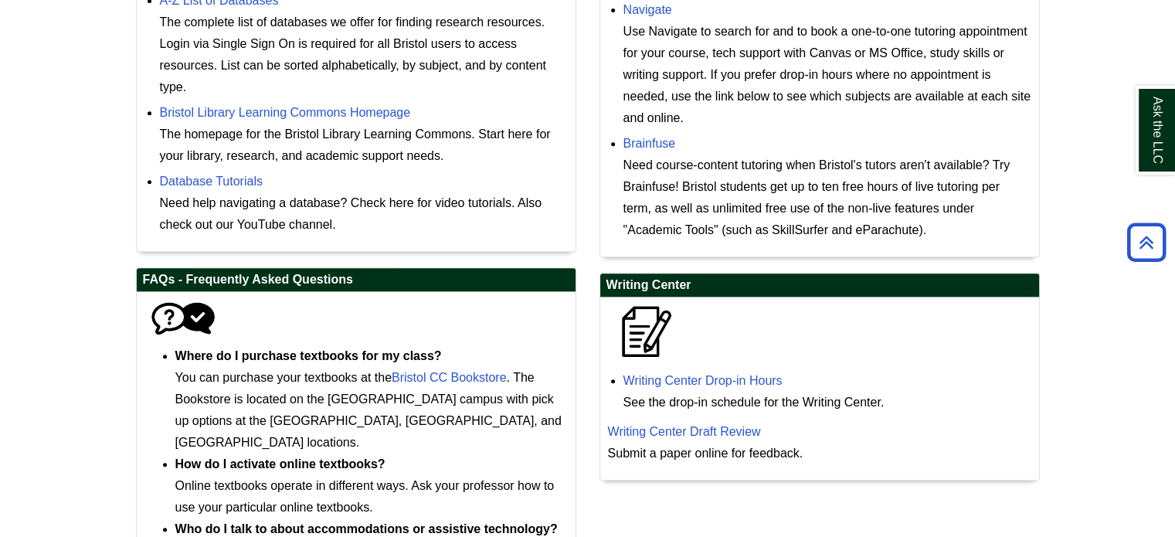
scroll to position [523, 0]
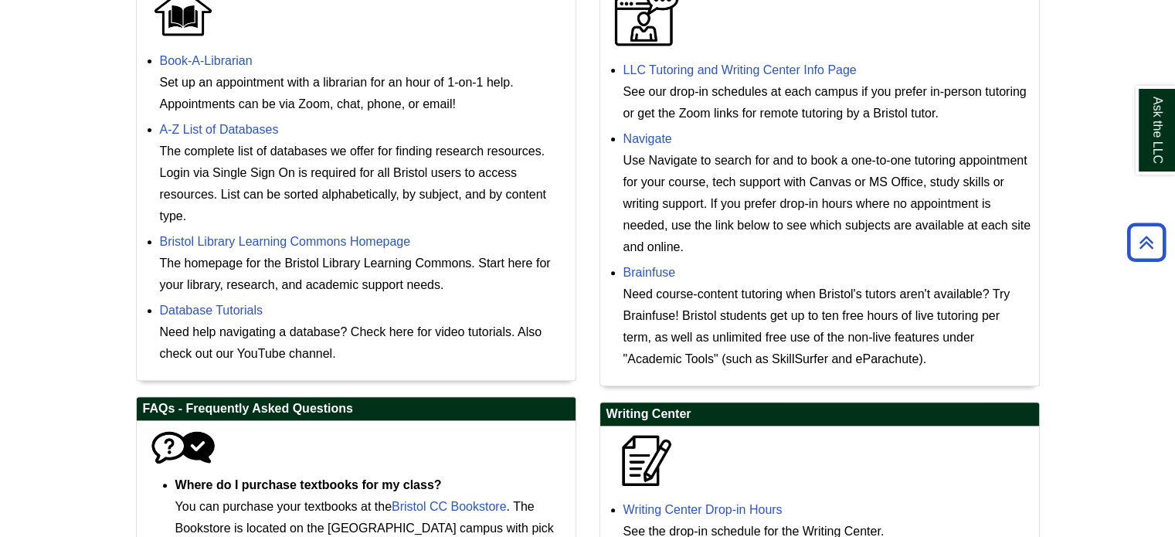
click at [202, 142] on div "The complete list of databases we offer for finding research resources. Login v…" at bounding box center [364, 184] width 408 height 87
click at [195, 123] on link "A-Z List of Databases" at bounding box center [219, 129] width 119 height 13
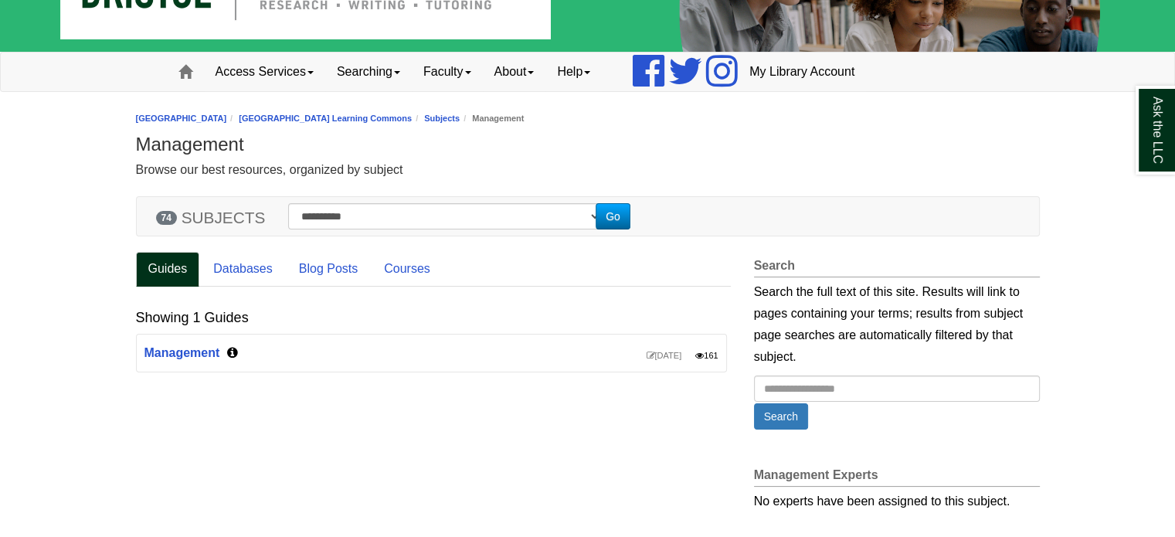
scroll to position [141, 0]
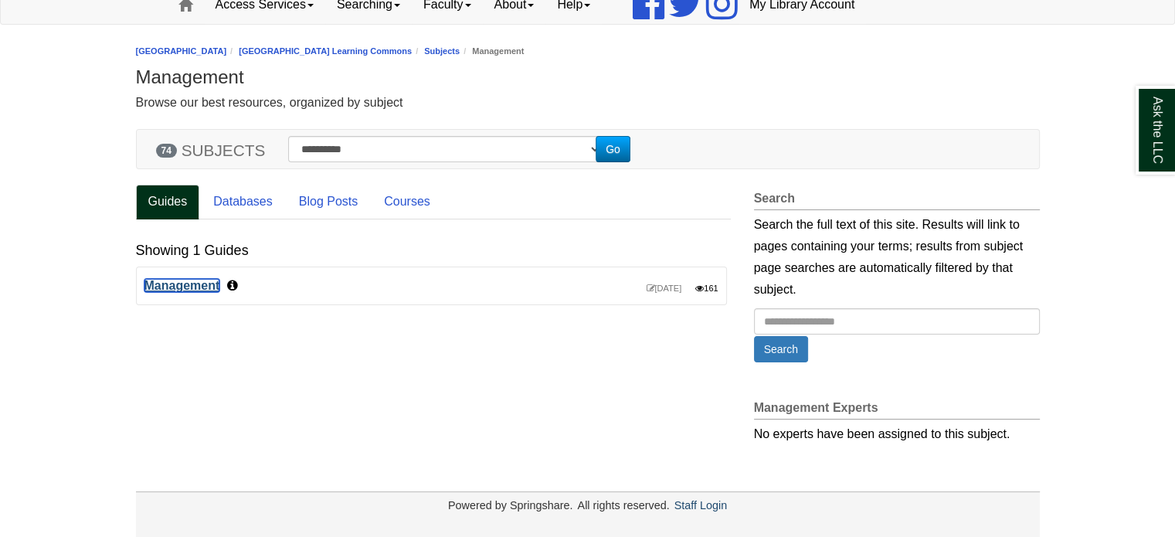
click at [186, 284] on link "Management" at bounding box center [182, 285] width 76 height 13
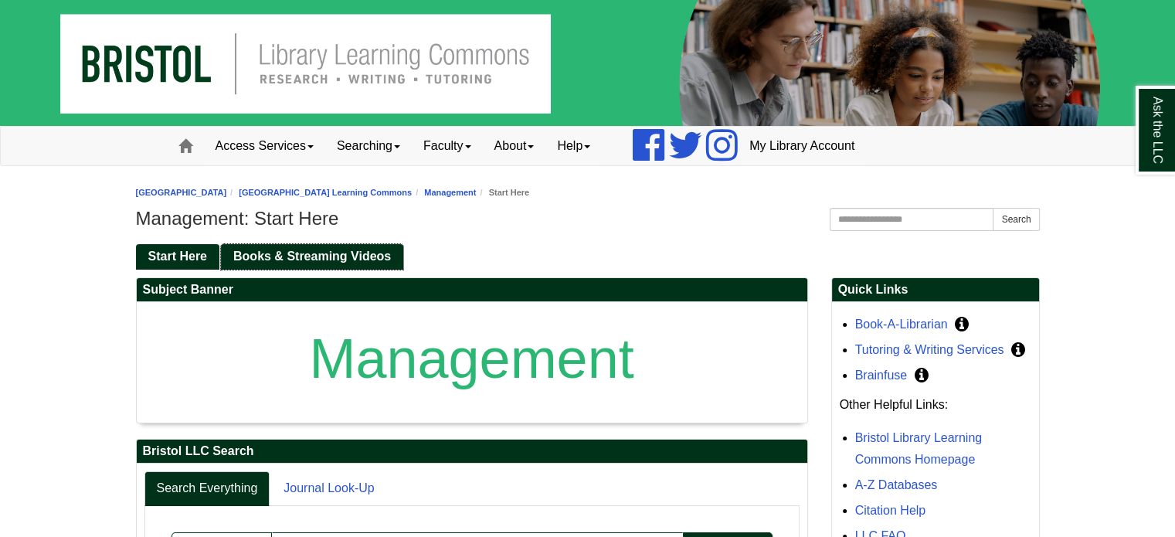
click at [284, 252] on span "Books & Streaming Videos" at bounding box center [312, 255] width 158 height 13
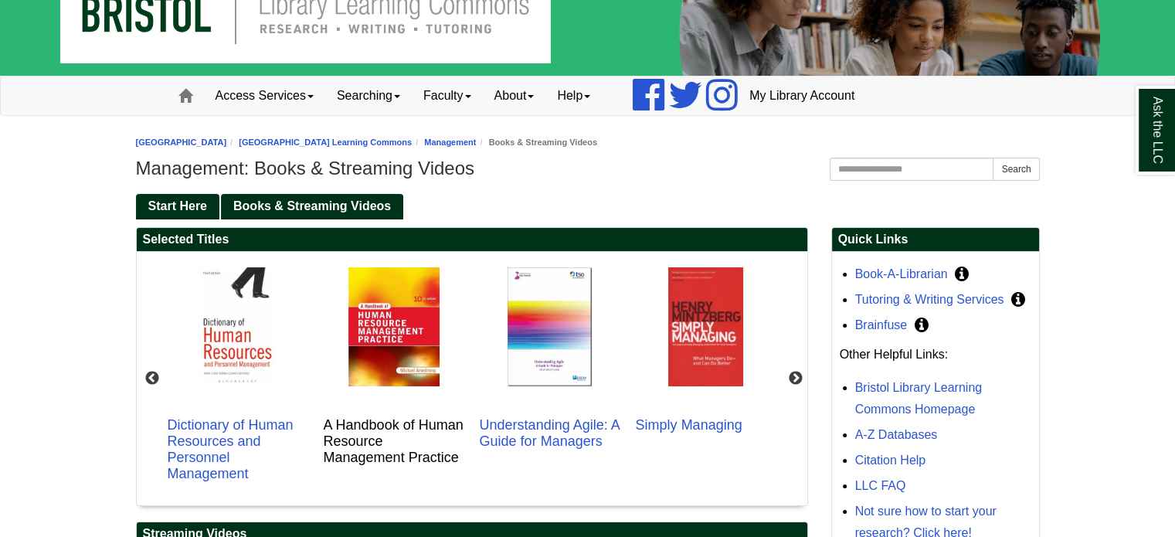
scroll to position [77, 0]
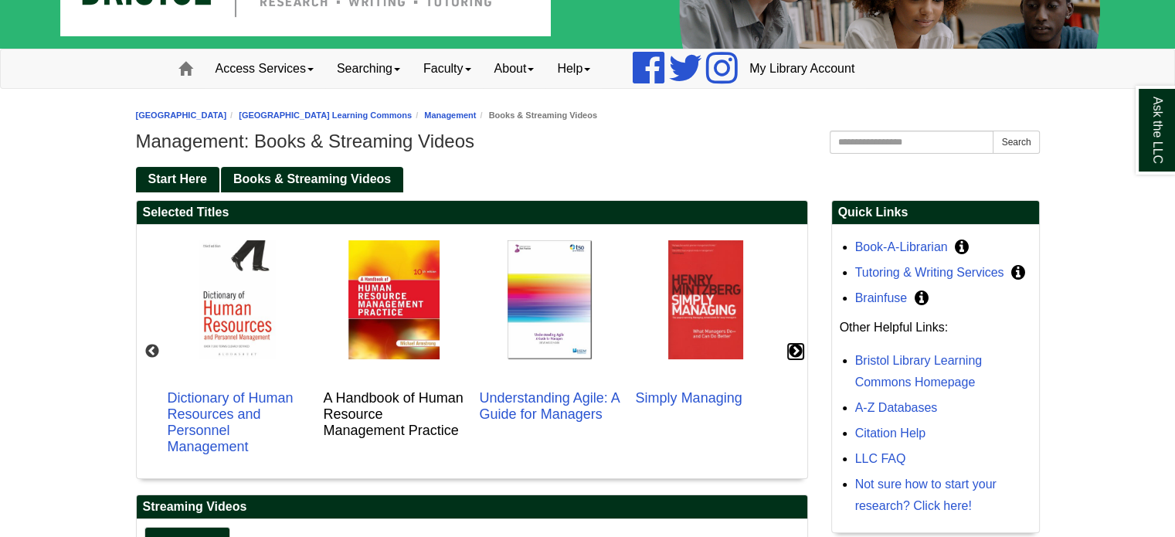
click at [799, 355] on button "Next" at bounding box center [795, 351] width 15 height 15
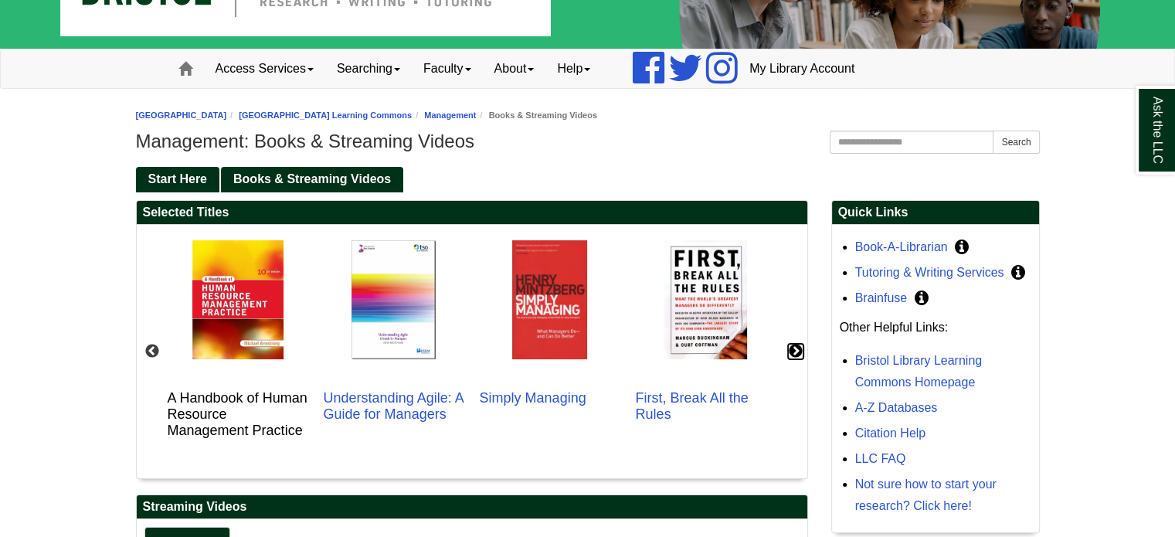
click at [799, 355] on button "Next" at bounding box center [795, 351] width 15 height 15
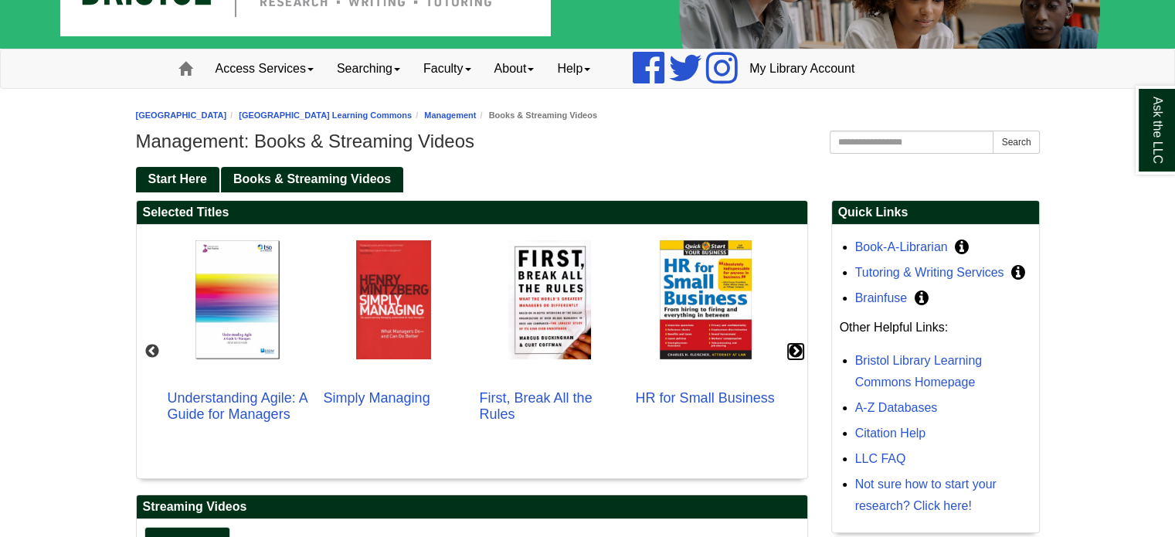
click at [799, 354] on button "Next" at bounding box center [795, 351] width 15 height 15
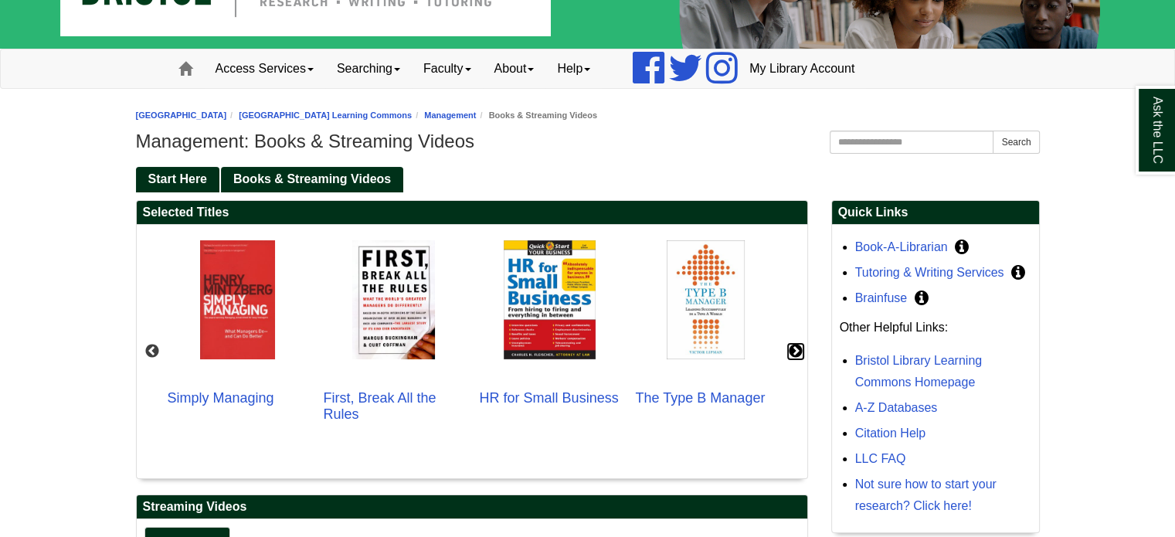
click at [799, 354] on button "Next" at bounding box center [795, 351] width 15 height 15
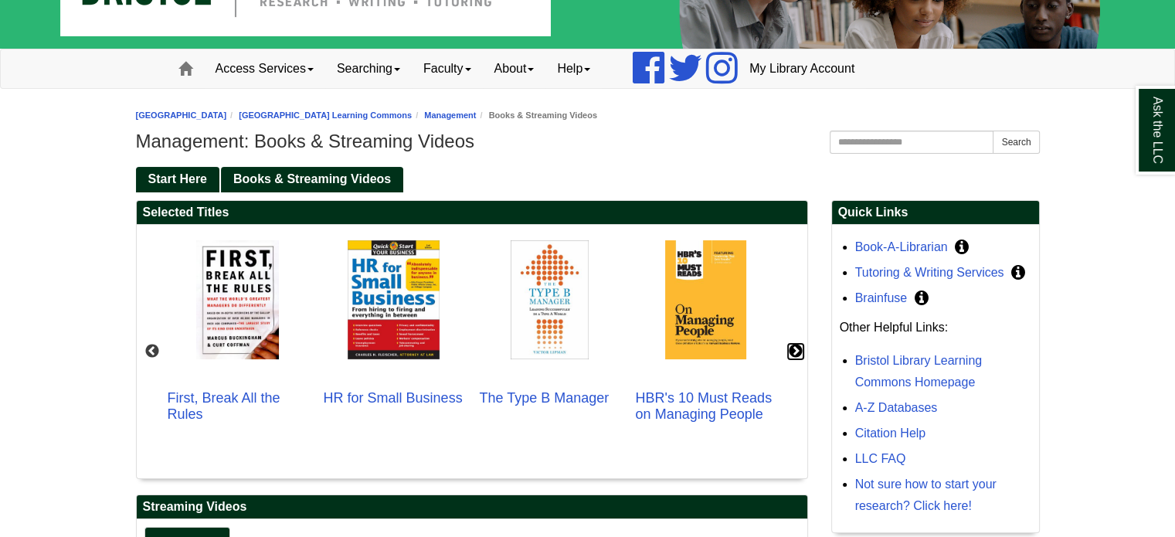
click at [799, 354] on button "Next" at bounding box center [795, 351] width 15 height 15
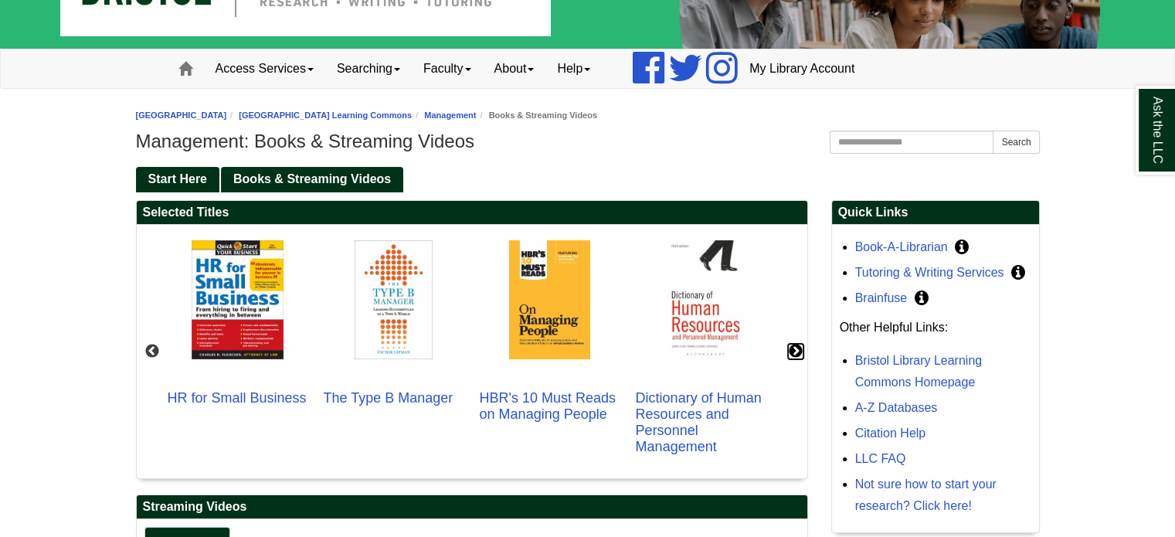
click at [799, 354] on button "Next" at bounding box center [795, 351] width 15 height 15
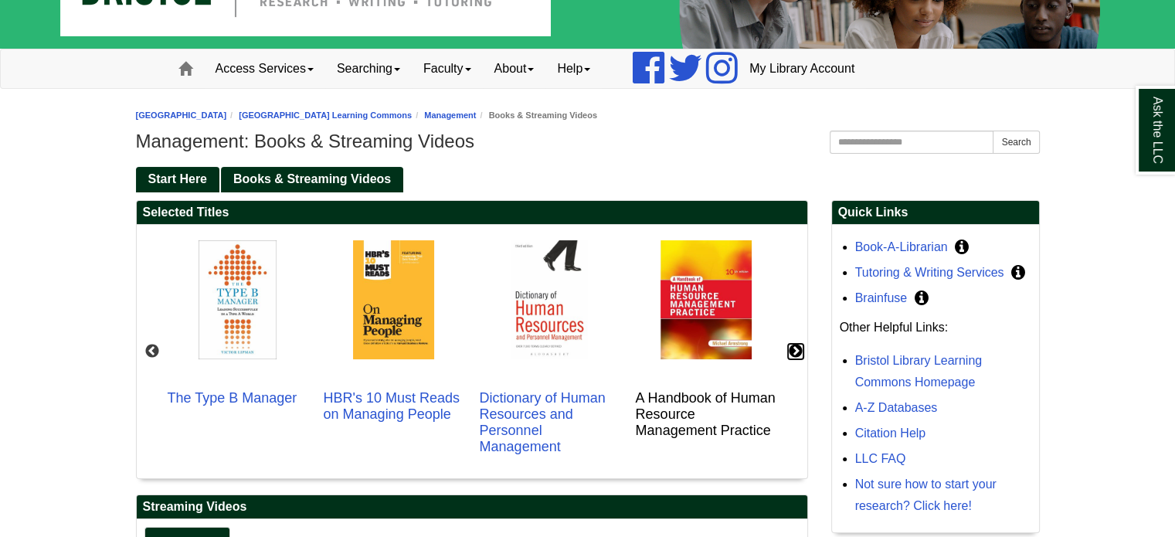
click at [799, 354] on button "Next" at bounding box center [795, 351] width 15 height 15
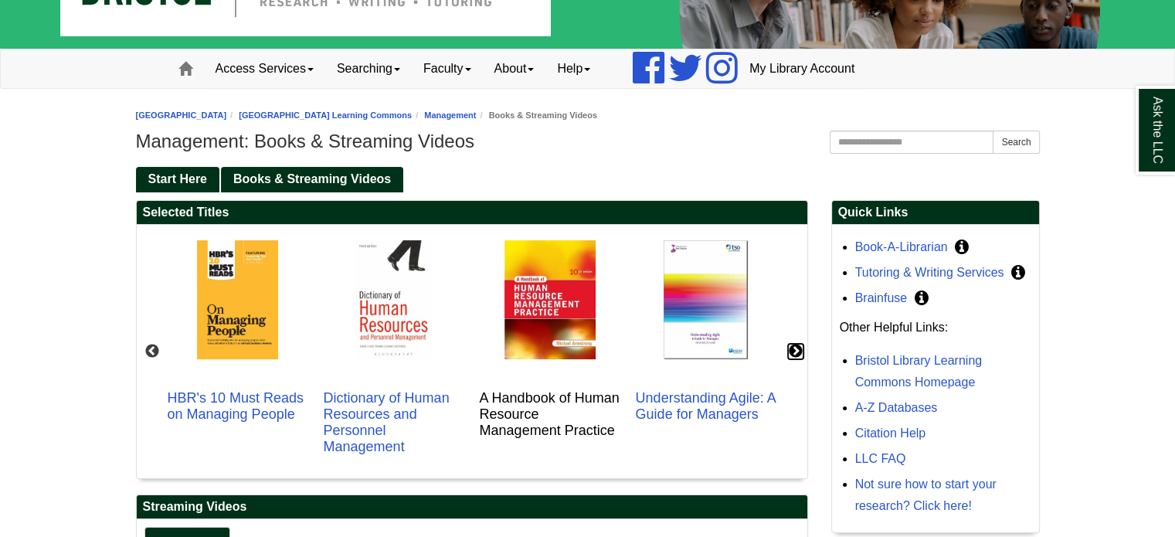
click at [799, 354] on button "Next" at bounding box center [795, 351] width 15 height 15
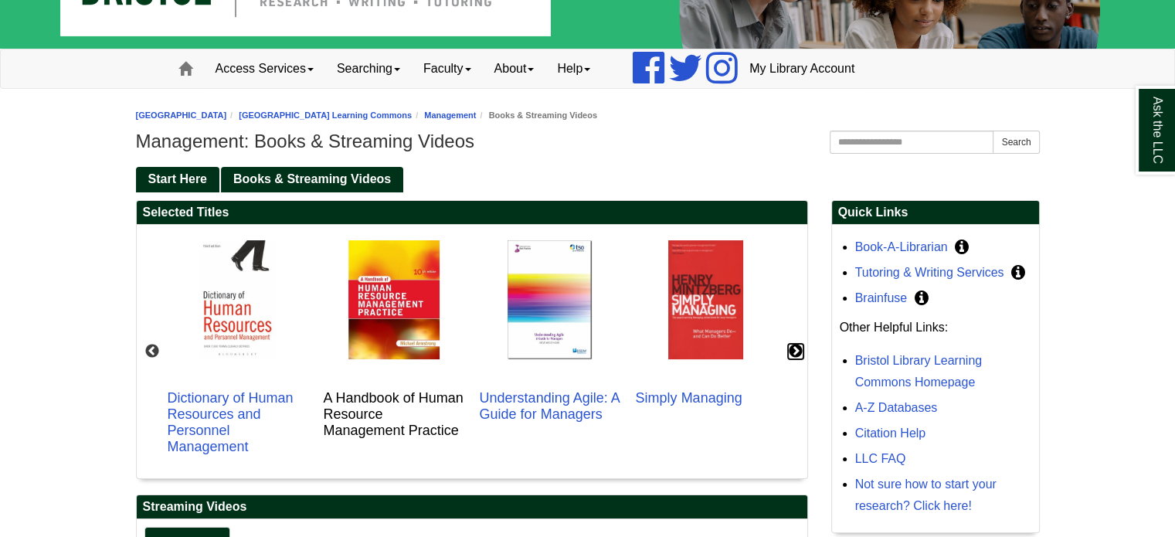
click at [799, 354] on button "Next" at bounding box center [795, 351] width 15 height 15
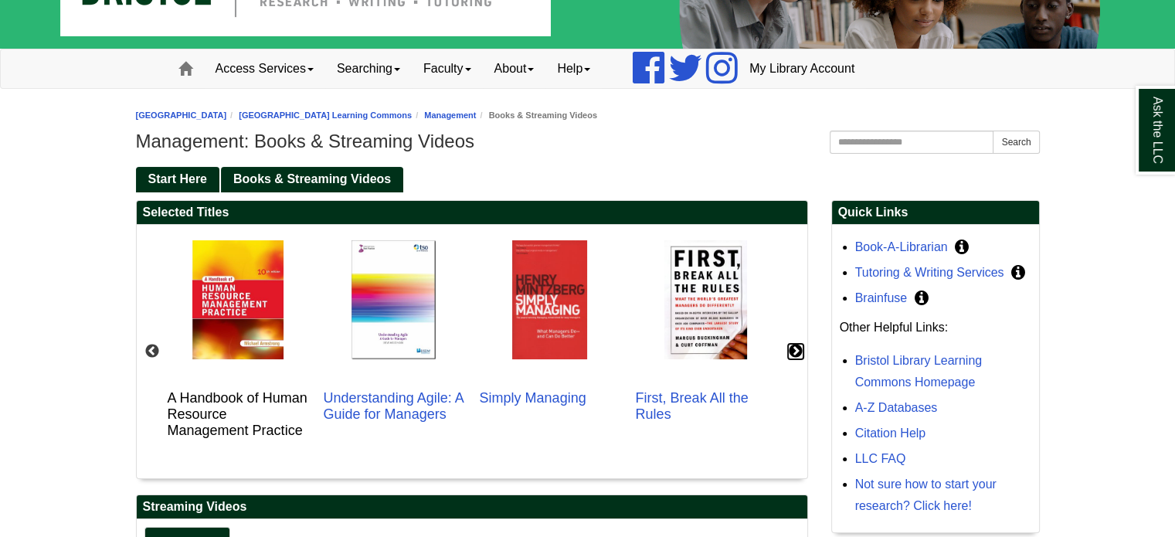
click at [799, 354] on button "Next" at bounding box center [795, 351] width 15 height 15
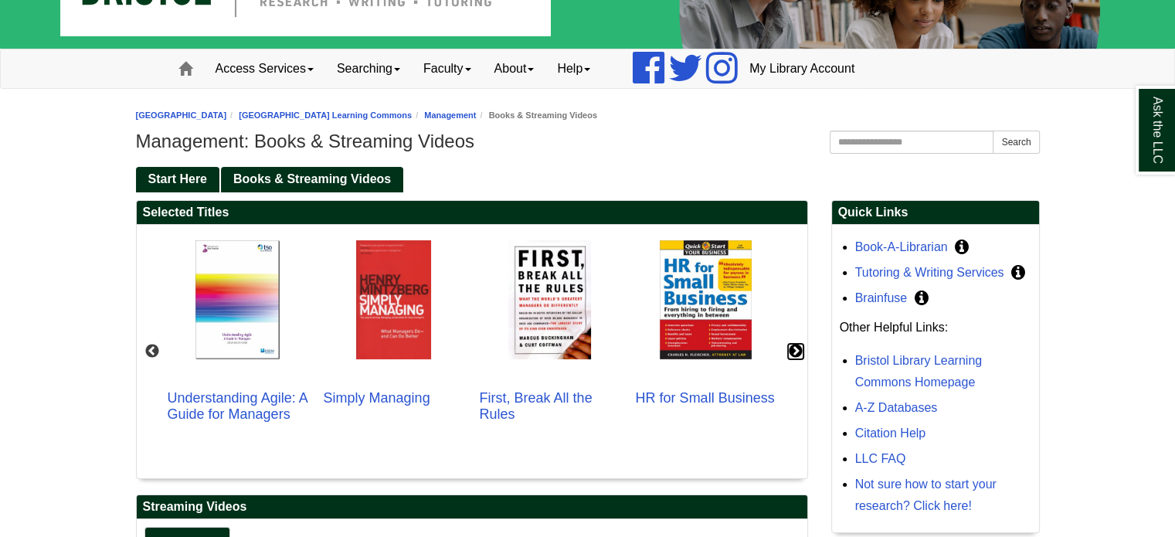
click at [799, 354] on button "Next" at bounding box center [795, 351] width 15 height 15
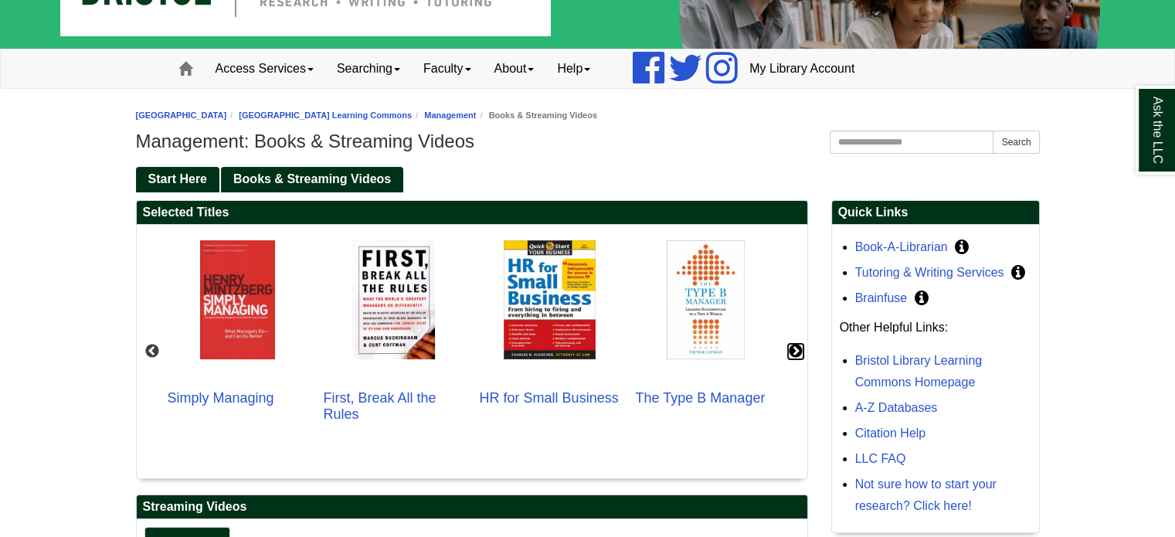
click at [799, 354] on button "Next" at bounding box center [795, 351] width 15 height 15
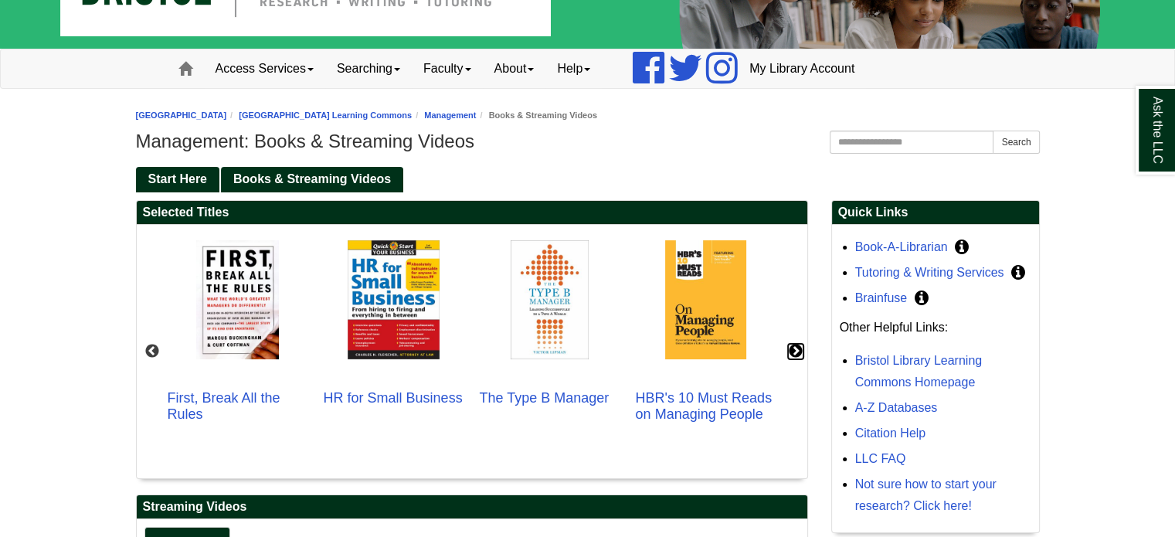
click at [799, 354] on button "Next" at bounding box center [795, 351] width 15 height 15
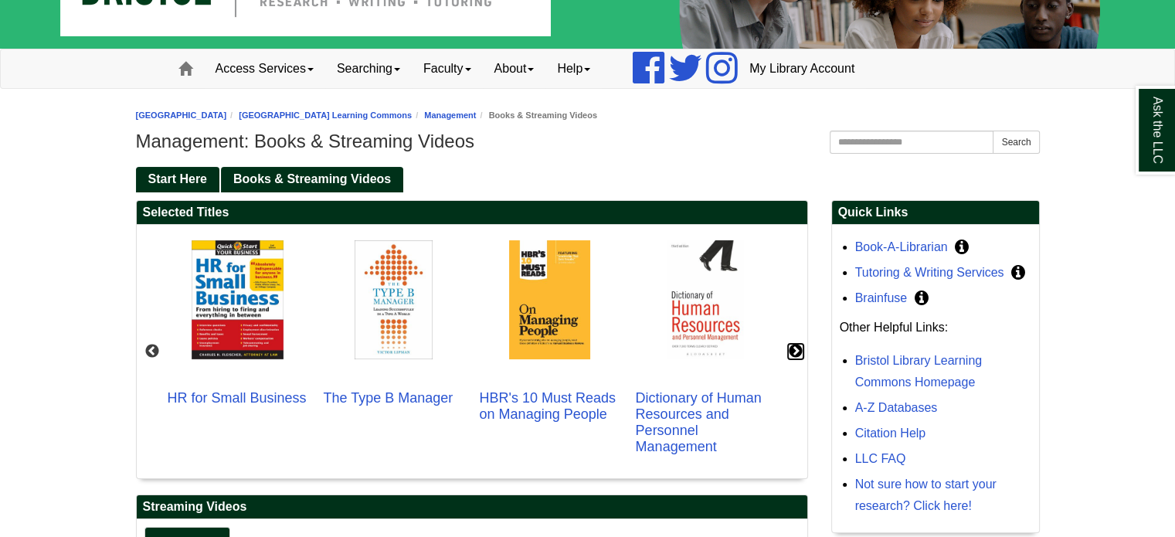
click at [799, 354] on button "Next" at bounding box center [795, 351] width 15 height 15
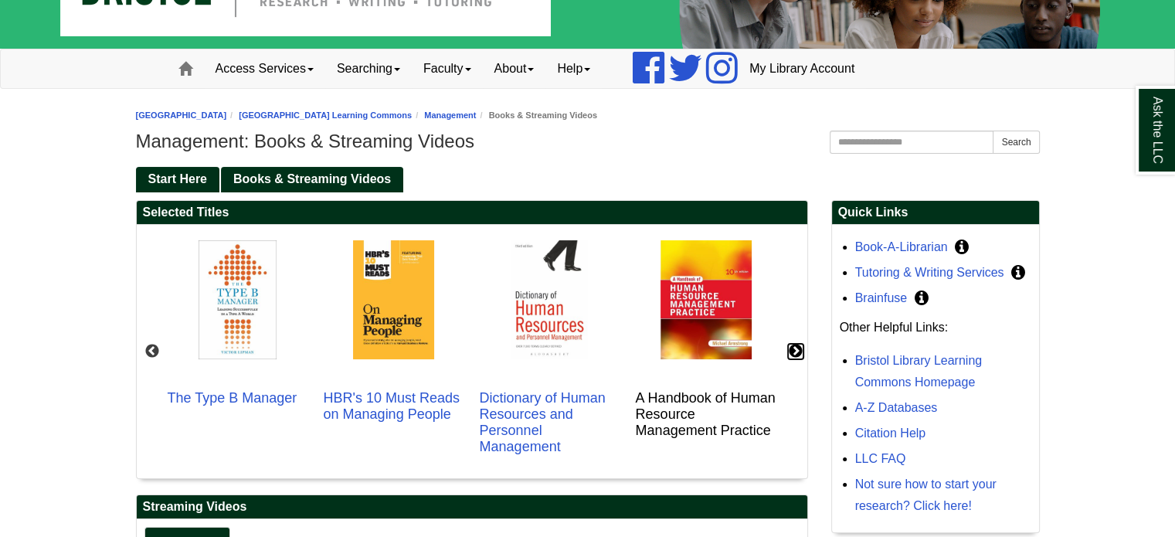
click at [799, 354] on button "Next" at bounding box center [795, 351] width 15 height 15
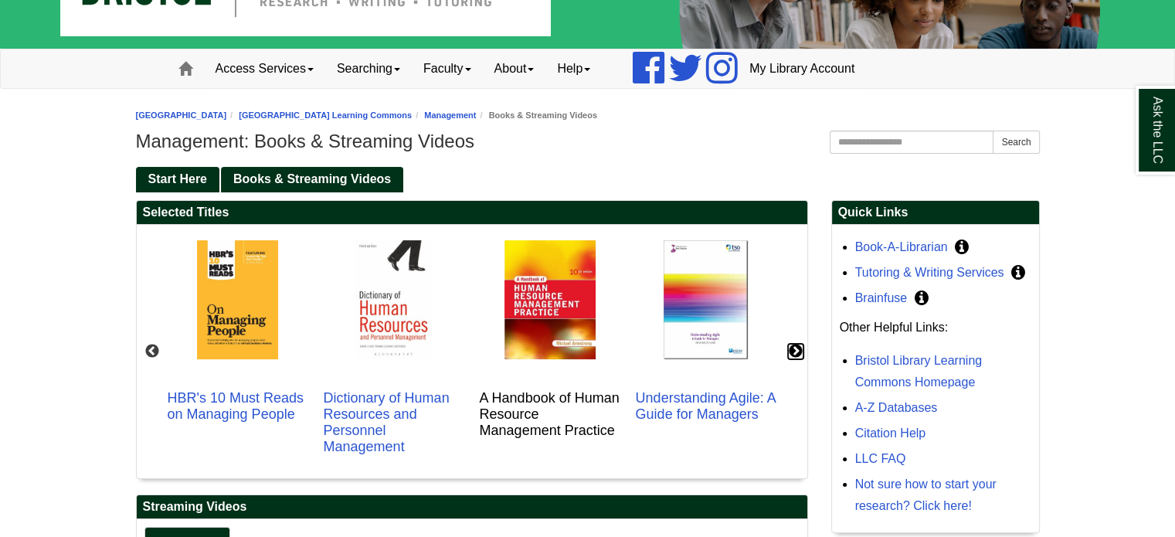
click at [799, 354] on button "Next" at bounding box center [795, 351] width 15 height 15
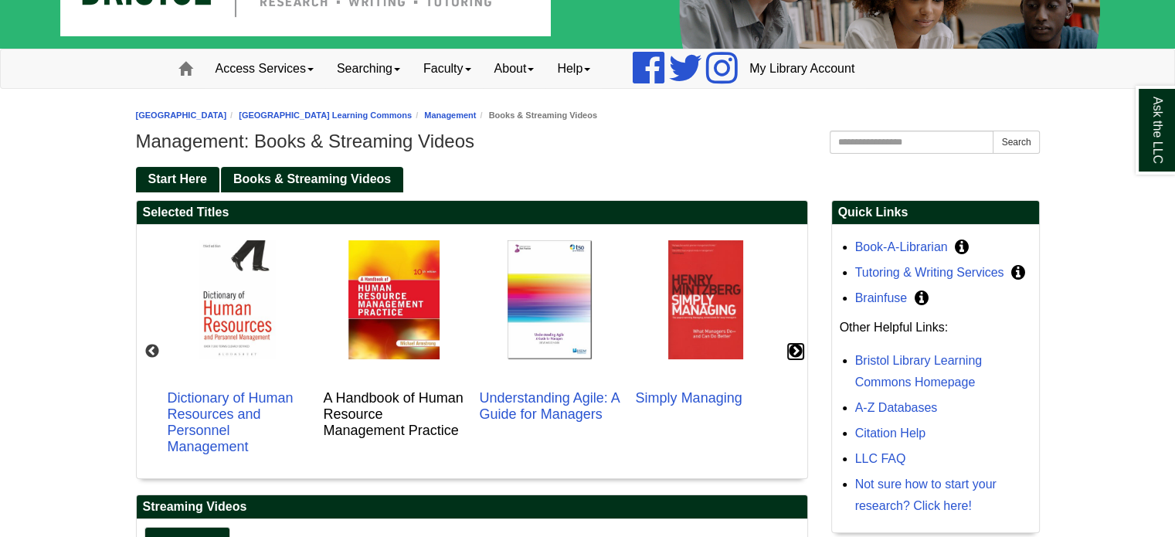
click at [799, 354] on button "Next" at bounding box center [795, 351] width 15 height 15
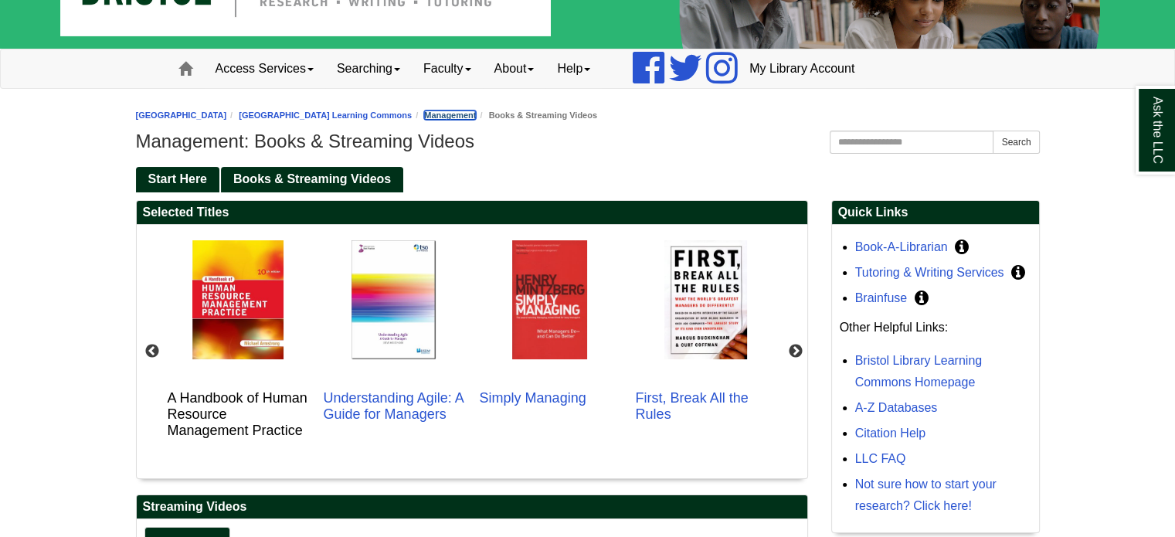
click at [476, 112] on link "Management" at bounding box center [450, 114] width 52 height 9
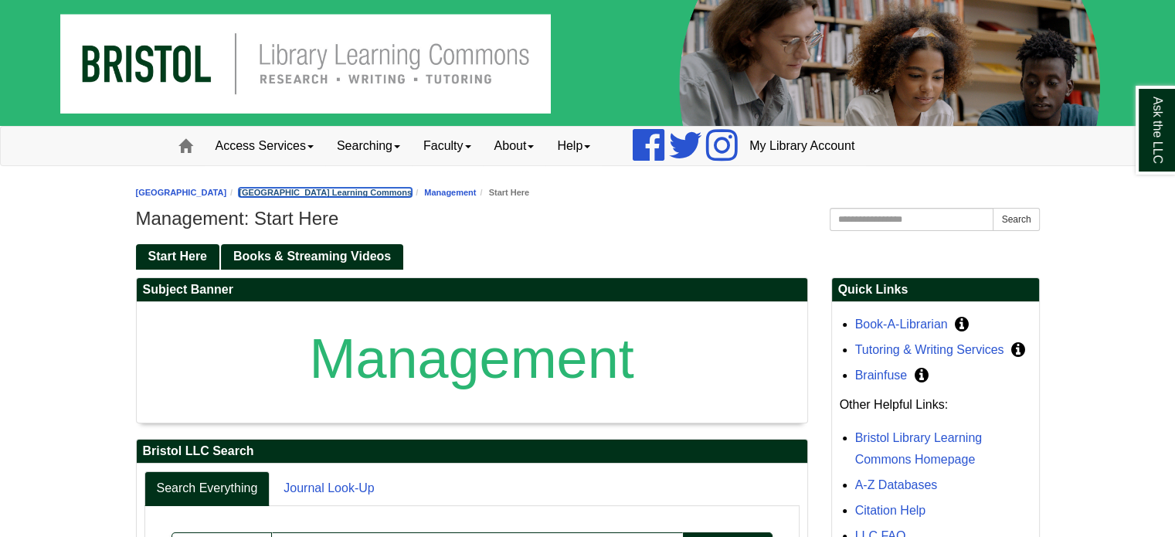
click at [412, 188] on link "[GEOGRAPHIC_DATA] Learning Commons" at bounding box center [325, 192] width 173 height 9
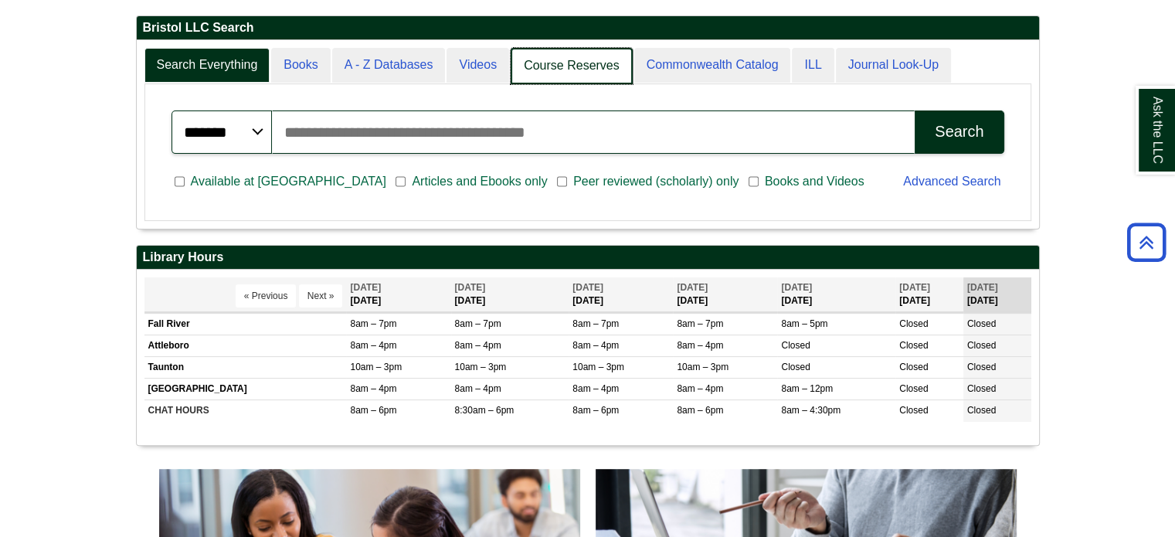
scroll to position [8, 7]
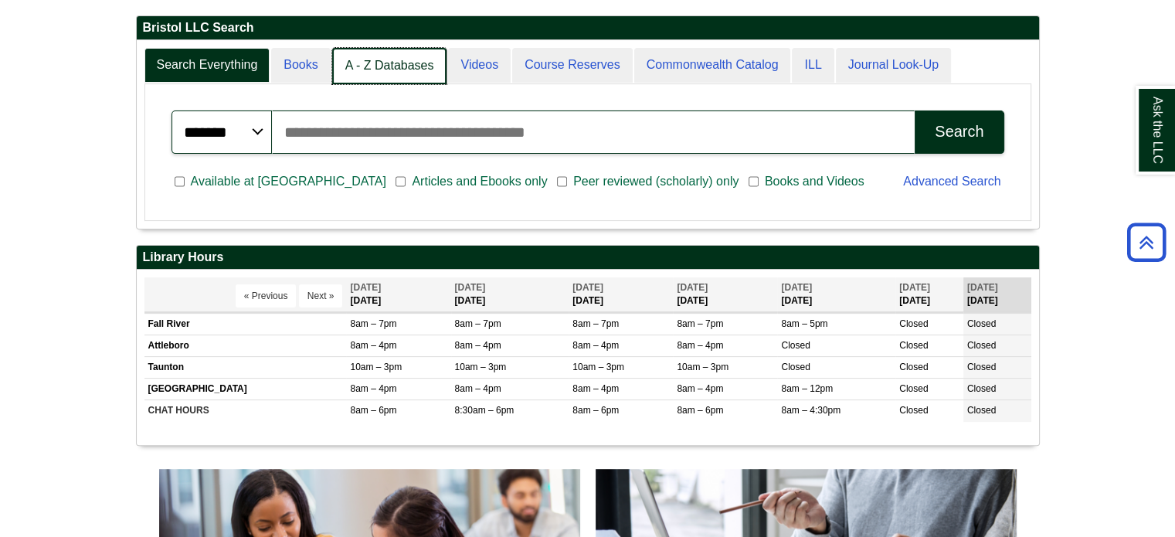
click at [382, 63] on link "A - Z Databases" at bounding box center [389, 66] width 115 height 36
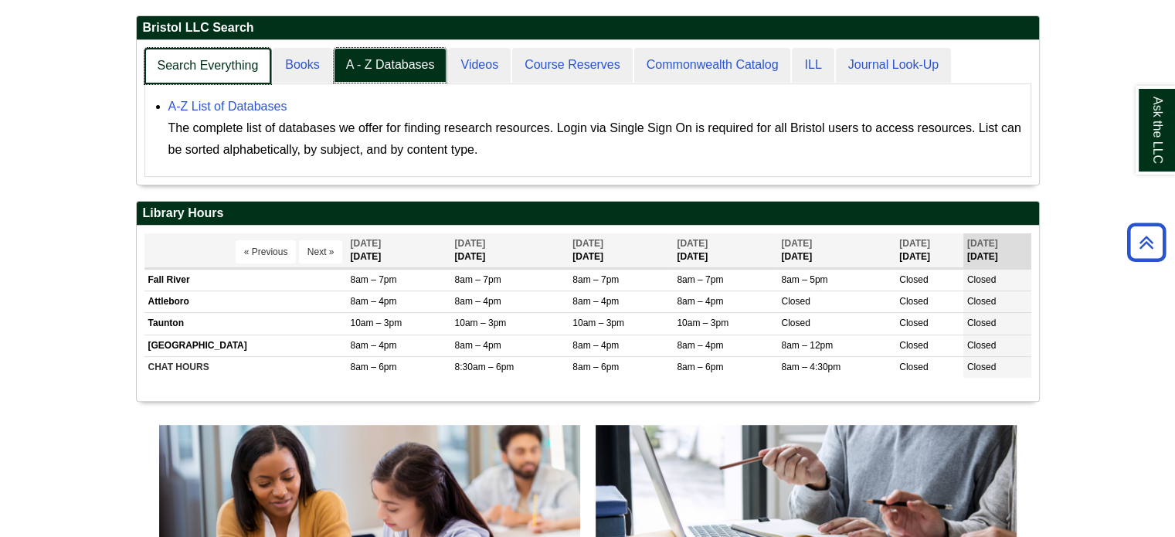
scroll to position [143, 902]
click at [251, 65] on link "Search Everything" at bounding box center [207, 66] width 127 height 36
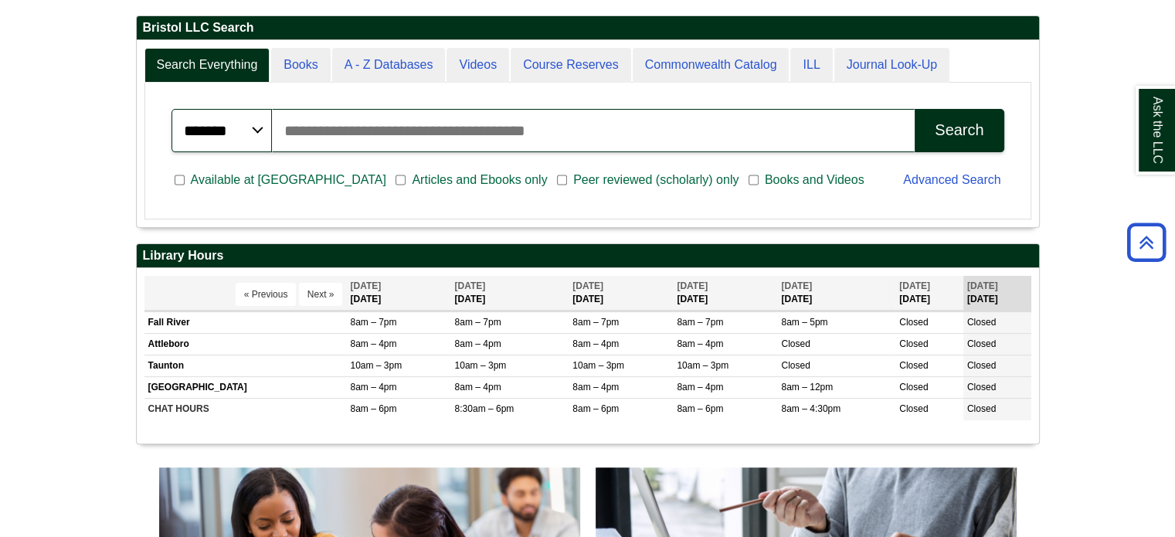
click at [429, 146] on input "Search articles, books, journals & more" at bounding box center [593, 130] width 643 height 43
click at [433, 138] on input "Search articles, books, journals & more" at bounding box center [593, 130] width 643 height 43
type input "**********"
click at [914, 109] on button "Search" at bounding box center [958, 130] width 89 height 43
